Goal: Task Accomplishment & Management: Manage account settings

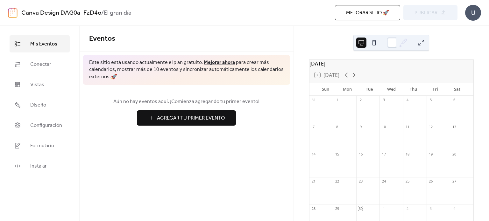
click at [343, 66] on div "[DATE]" at bounding box center [392, 64] width 164 height 8
click at [32, 105] on span "Diseño" at bounding box center [38, 106] width 16 height 8
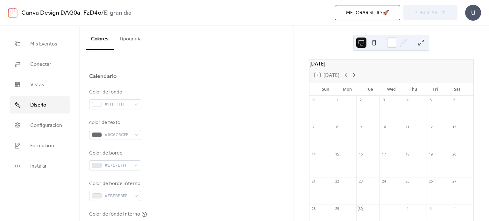
scroll to position [7, 0]
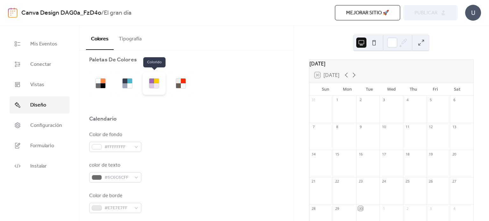
click at [156, 79] on div at bounding box center [156, 81] width 5 height 5
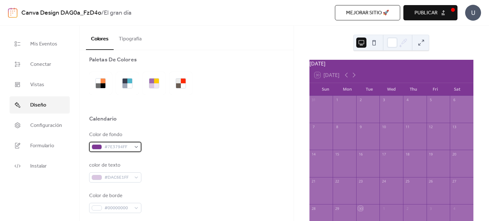
click at [130, 149] on span "#7E3794FF" at bounding box center [117, 148] width 27 height 8
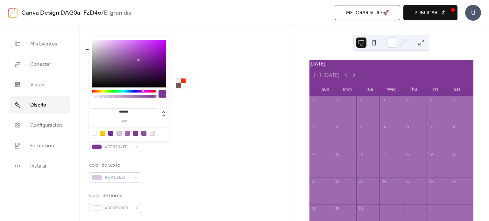
click at [94, 133] on div at bounding box center [94, 133] width 5 height 5
type input "*"
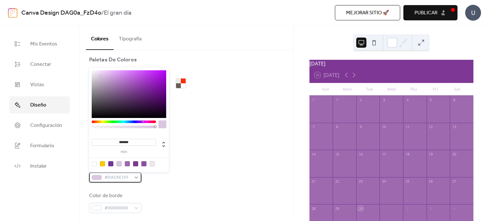
click at [124, 178] on span "#DAC6E1FF" at bounding box center [117, 178] width 27 height 8
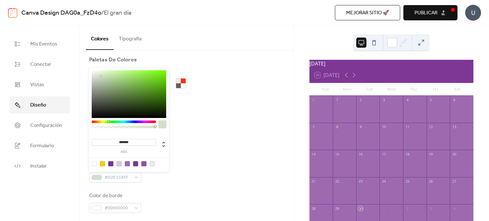
type input "*******"
drag, startPoint x: 143, startPoint y: 123, endPoint x: 109, endPoint y: 125, distance: 33.9
click at [109, 125] on div at bounding box center [124, 126] width 64 height 11
click at [205, 132] on div "Color de fondo #00000000" at bounding box center [186, 141] width 195 height 21
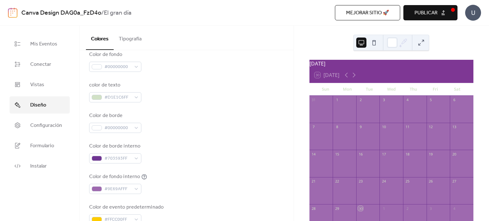
scroll to position [88, 0]
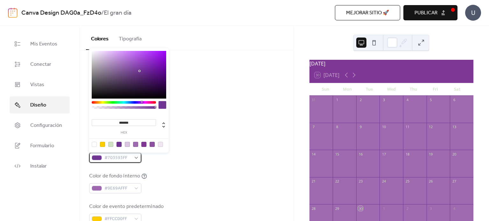
click at [134, 155] on div "#703593FF" at bounding box center [115, 158] width 52 height 10
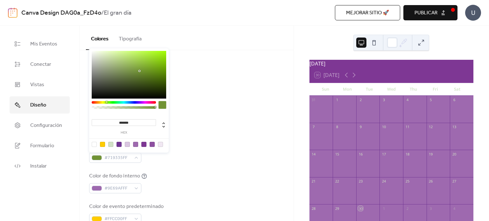
type input "*******"
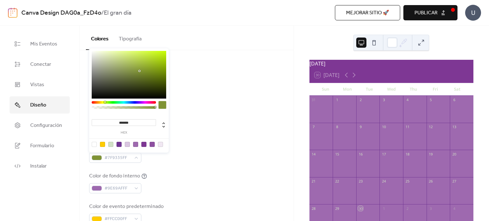
drag, startPoint x: 141, startPoint y: 102, endPoint x: 105, endPoint y: 104, distance: 36.7
click at [105, 104] on div at bounding box center [124, 106] width 64 height 11
click at [210, 115] on div "Color de borde #00000000" at bounding box center [186, 121] width 195 height 21
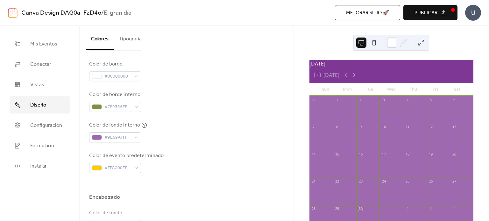
scroll to position [127, 0]
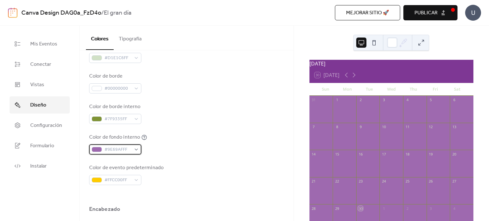
click at [118, 149] on span "#9E69AFFF" at bounding box center [117, 150] width 27 height 8
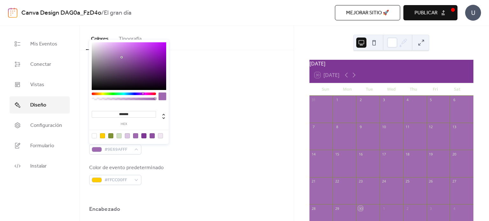
click at [94, 136] on div at bounding box center [94, 135] width 5 height 5
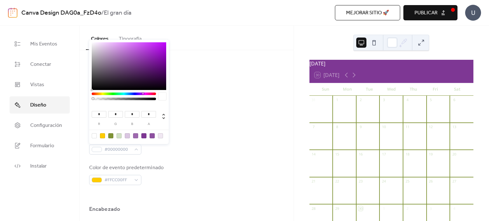
click at [119, 135] on div at bounding box center [119, 135] width 5 height 5
type input "***"
type input "*"
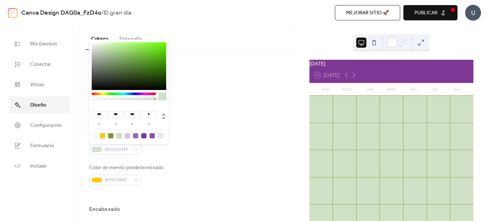
click at [93, 135] on div at bounding box center [94, 135] width 5 height 5
type input "*"
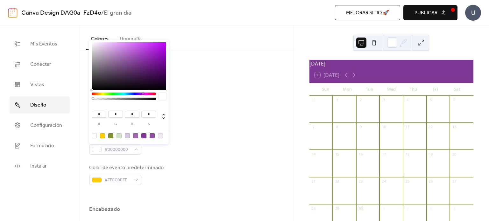
click at [218, 101] on div "Color de fondo #00000000 color de texto #D1E1C6FF Color de borde #00000000 Colo…" at bounding box center [186, 98] width 195 height 174
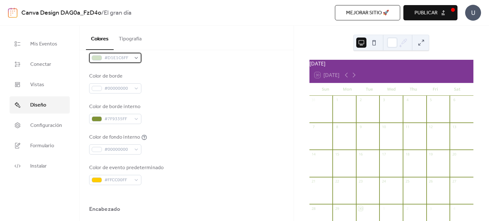
click at [132, 60] on div "#D1E1C6FF" at bounding box center [115, 58] width 52 height 10
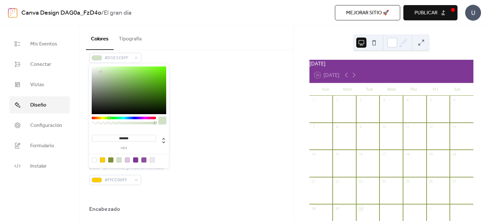
click at [110, 158] on div at bounding box center [110, 160] width 5 height 5
type input "*******"
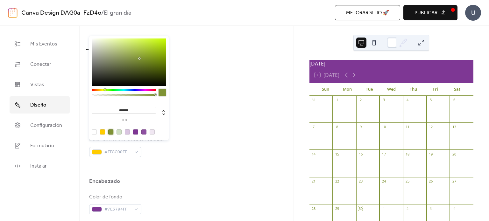
scroll to position [155, 0]
click at [131, 149] on div "#FFCC00FF" at bounding box center [115, 151] width 52 height 10
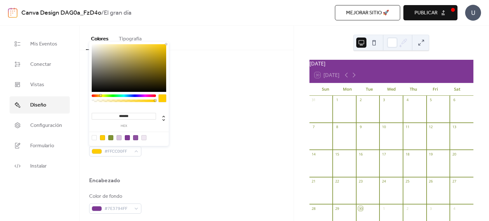
click at [95, 139] on div at bounding box center [94, 137] width 5 height 5
type input "*"
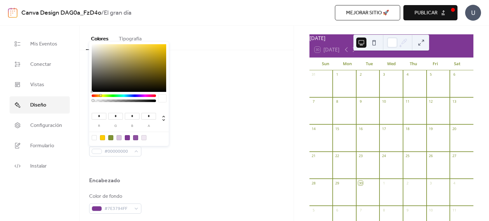
scroll to position [9, 0]
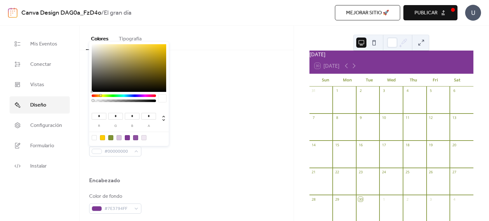
click at [184, 166] on div at bounding box center [186, 167] width 195 height 20
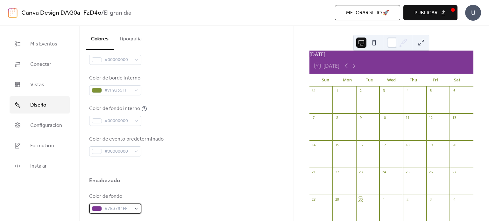
click at [134, 205] on div "#7E3794FF" at bounding box center [115, 209] width 52 height 10
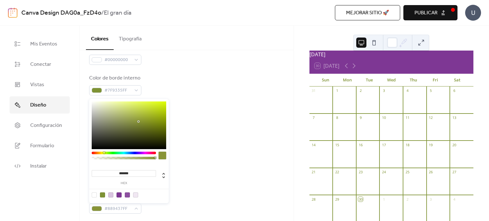
drag, startPoint x: 140, startPoint y: 153, endPoint x: 104, endPoint y: 154, distance: 36.7
click at [104, 154] on div at bounding box center [124, 157] width 64 height 11
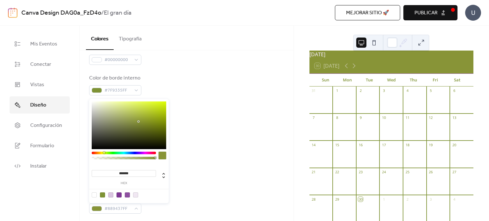
type input "***"
click at [131, 158] on div at bounding box center [124, 158] width 62 height 3
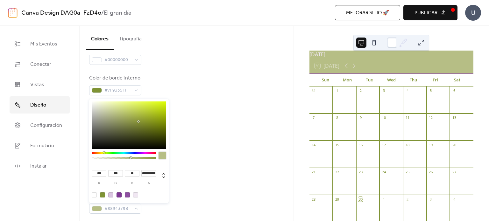
click at [214, 129] on div "Color de fondo #00000000 color de texto #7F9335FF Color de borde #00000000 Colo…" at bounding box center [186, 70] width 195 height 174
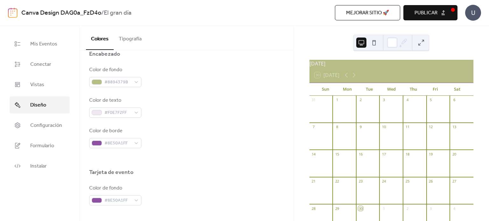
scroll to position [282, 0]
click at [52, 125] on span "Configuración" at bounding box center [46, 126] width 32 height 8
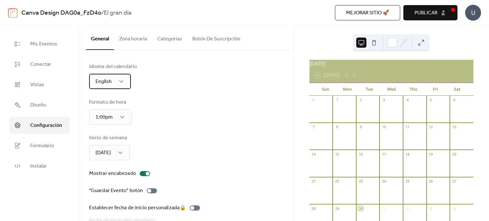
click at [117, 80] on div "English" at bounding box center [110, 81] width 42 height 15
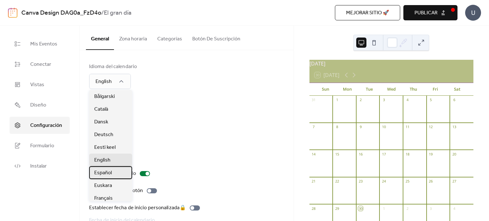
click at [113, 173] on div "Español" at bounding box center [110, 173] width 43 height 13
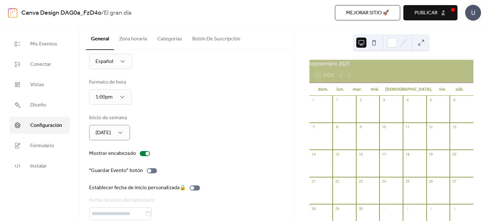
scroll to position [48, 0]
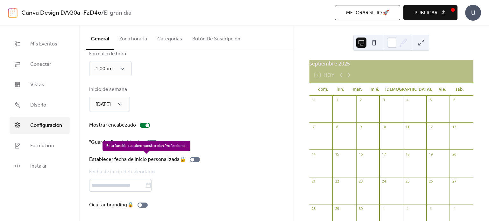
click at [151, 179] on div "Establecer fecha de inicio personalizada 🔒 Fecha de inicio del calendario" at bounding box center [145, 174] width 113 height 36
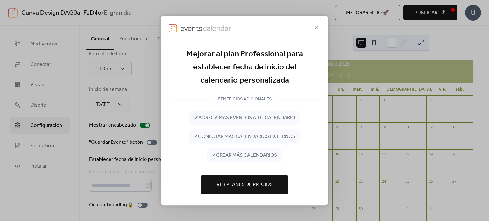
click at [317, 33] on div at bounding box center [244, 28] width 167 height 25
